Goal: Task Accomplishment & Management: Manage account settings

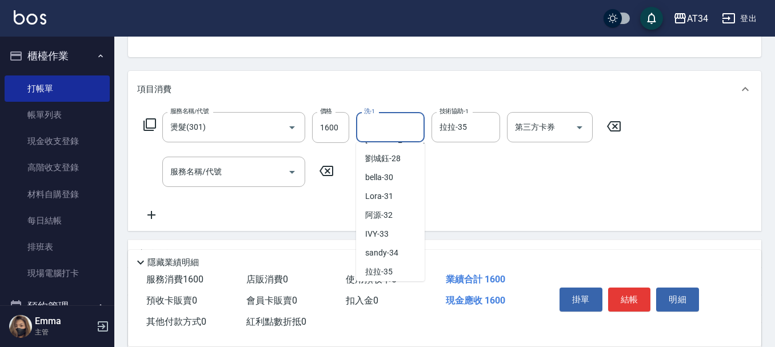
scroll to position [5, 0]
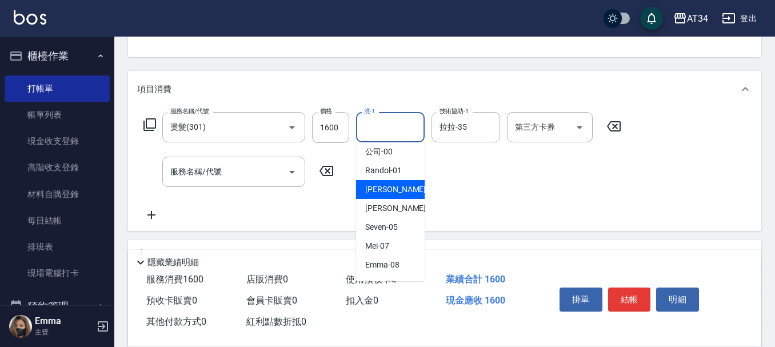
click at [325, 203] on div "服務名稱/代號 燙髮(301) 服務名稱/代號 價格 1600 價格 洗-1 洗-1 技術協助-1 拉拉-35 技術協助-1 第三方卡券 第三方卡券 服務名稱…" at bounding box center [382, 167] width 491 height 110
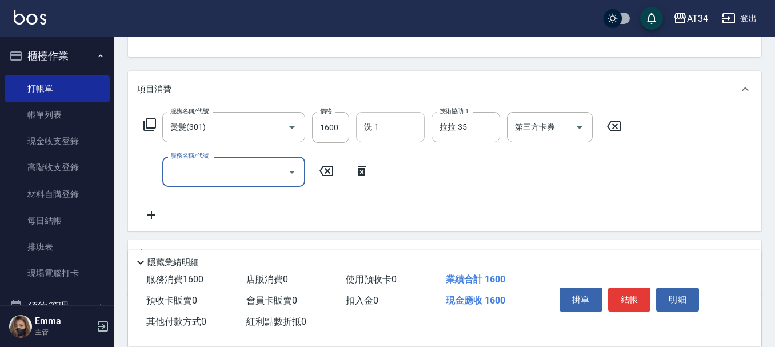
click at [277, 175] on input "服務名稱/代號" at bounding box center [224, 172] width 115 height 20
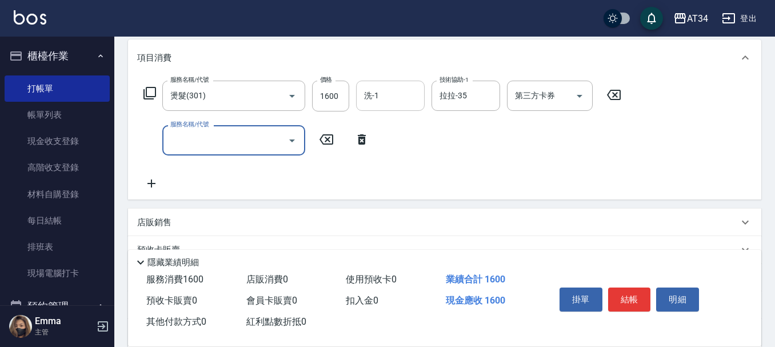
scroll to position [171, 0]
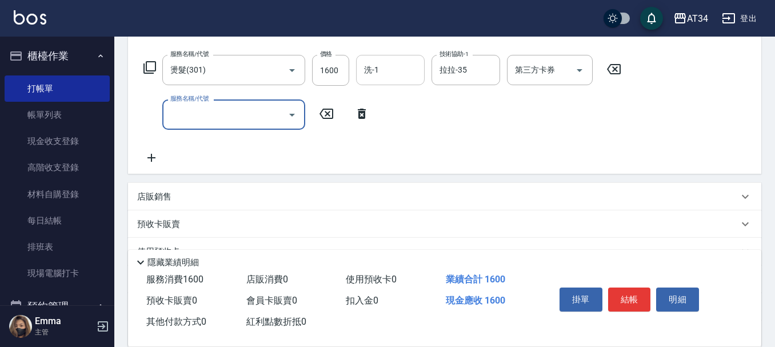
click at [262, 121] on input "服務名稱/代號" at bounding box center [224, 115] width 115 height 20
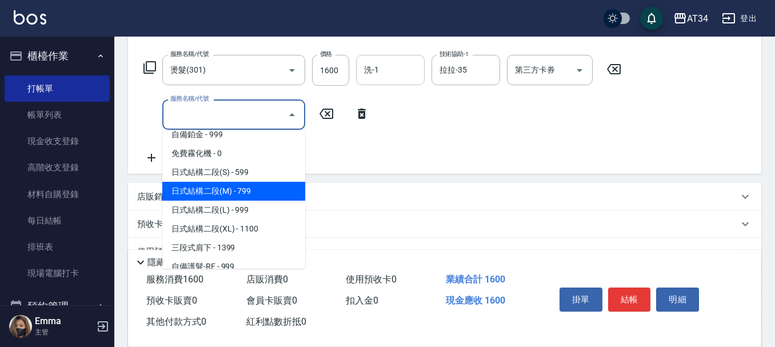
scroll to position [400, 0]
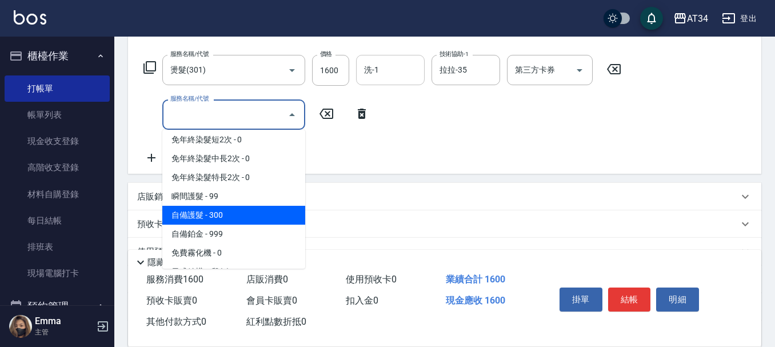
click at [220, 217] on span "自備護髮 - 300" at bounding box center [233, 215] width 143 height 19
type input "190"
type input "自備護髮(601)"
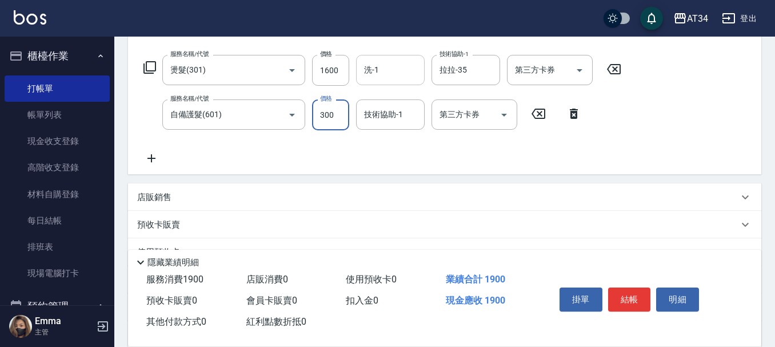
click at [340, 112] on input "300" at bounding box center [330, 114] width 37 height 31
type input "160"
type input "11"
type input "170"
type input "1100"
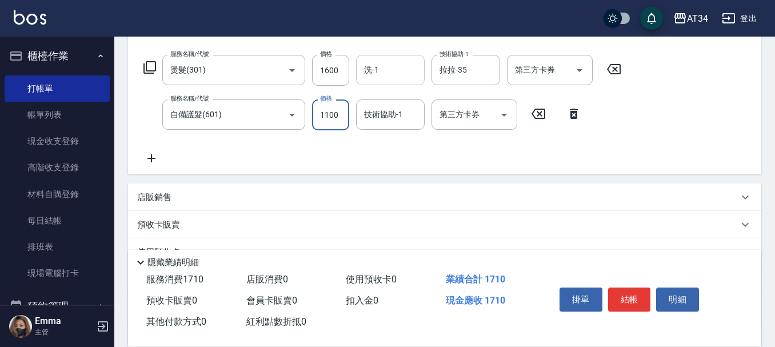
type input "270"
type input "1100"
click at [370, 118] on input "技術協助-1" at bounding box center [390, 115] width 58 height 20
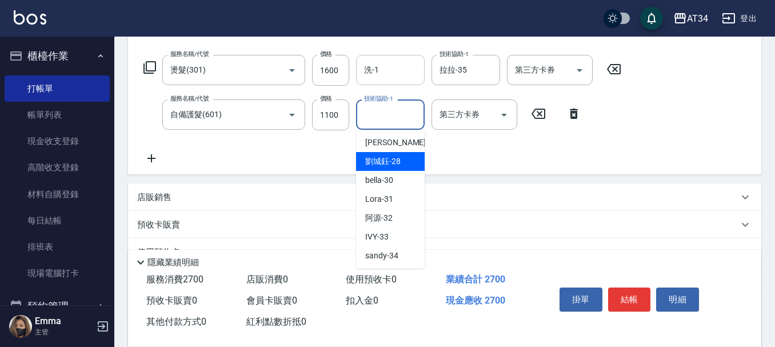
scroll to position [229, 0]
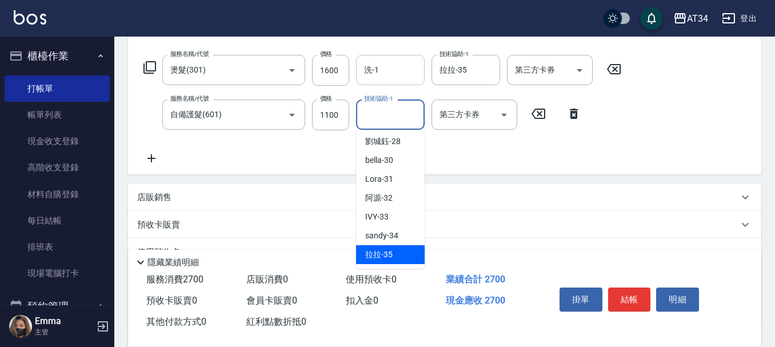
click at [391, 250] on span "拉拉 -35" at bounding box center [378, 255] width 27 height 12
type input "拉拉-35"
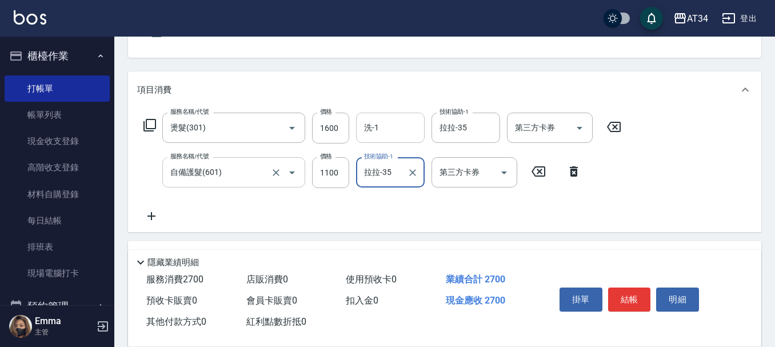
scroll to position [114, 0]
click at [291, 167] on icon "Open" at bounding box center [292, 172] width 14 height 14
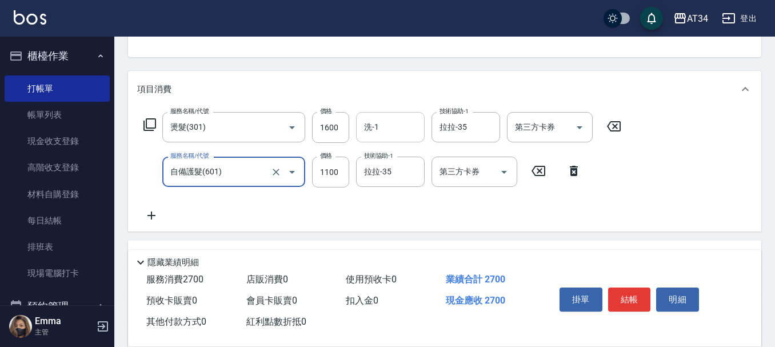
click at [291, 170] on icon "Open" at bounding box center [292, 172] width 14 height 14
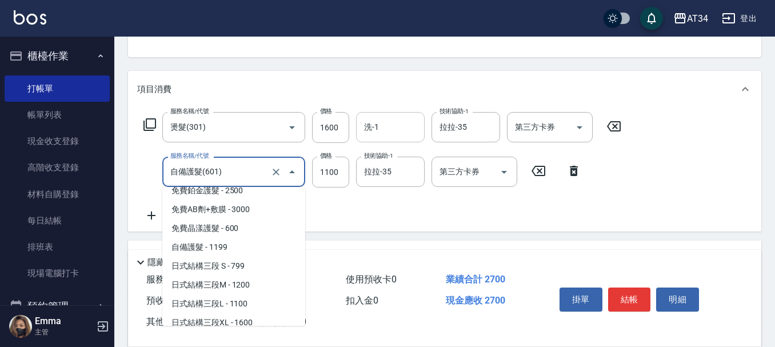
scroll to position [928, 0]
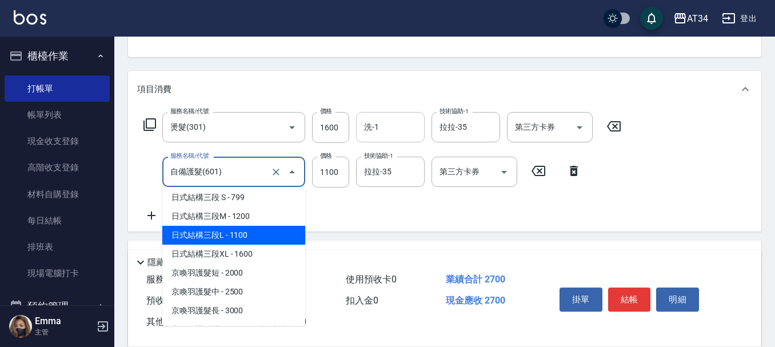
click at [245, 227] on span "日式結構三段L - 1100" at bounding box center [233, 235] width 143 height 19
type input "日式結構三段L(627)"
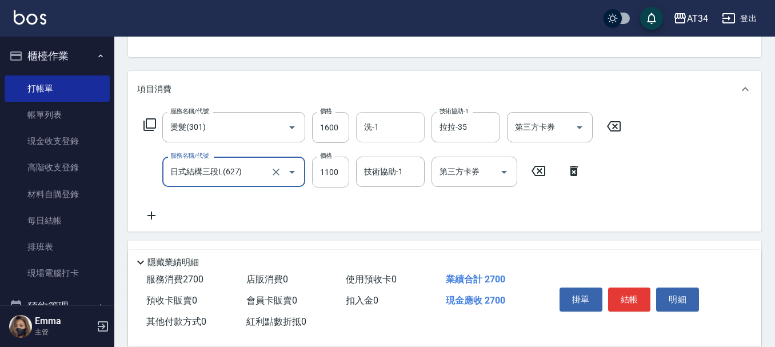
click at [287, 207] on div "服務名稱/代號 燙髮(301) 服務名稱/代號 價格 1600 價格 洗-1 洗-1 技術協助-1 拉拉-35 技術協助-1 第三方卡券 第三方卡券 服務名稱…" at bounding box center [382, 167] width 491 height 110
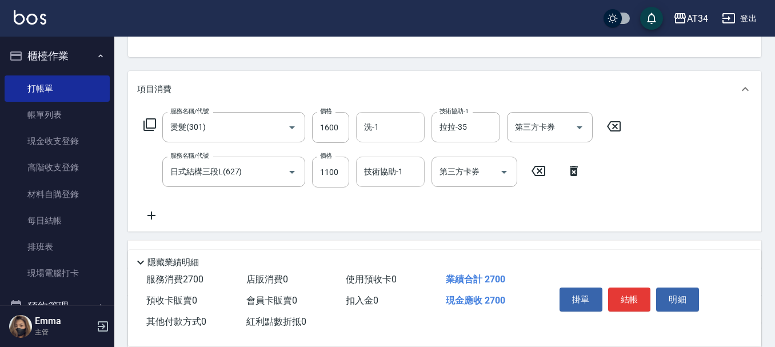
click at [373, 166] on div "技術協助-1 技術協助-1" at bounding box center [390, 172] width 69 height 30
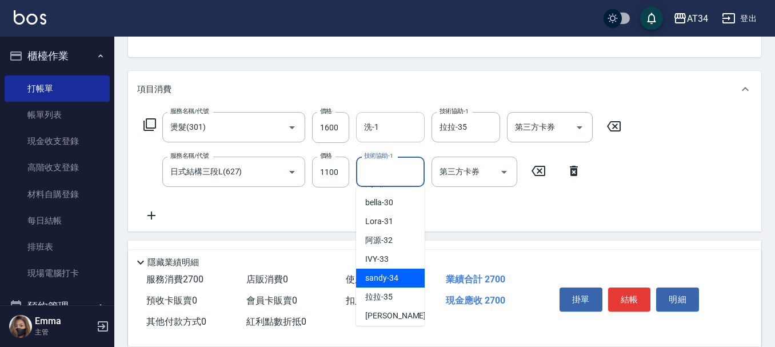
scroll to position [247, 0]
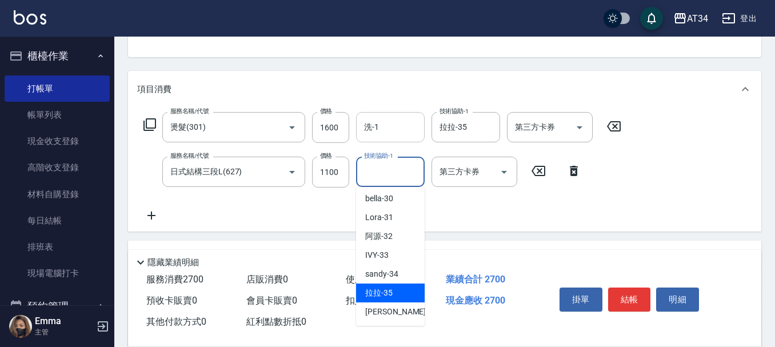
click at [397, 288] on div "拉拉 -35" at bounding box center [390, 292] width 69 height 19
type input "拉拉-35"
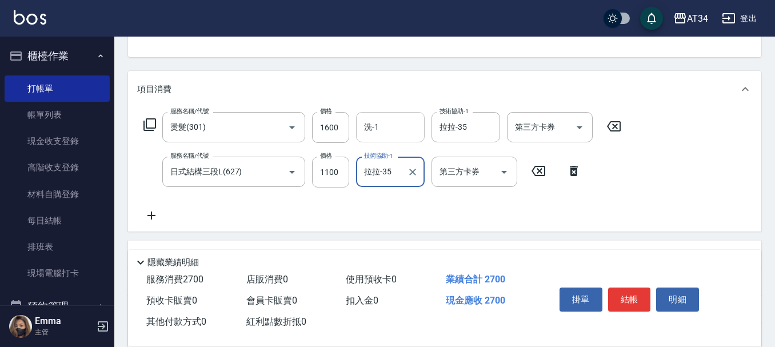
click at [473, 209] on div "服務名稱/代號 燙髮(301) 服務名稱/代號 價格 1600 價格 洗-1 洗-1 技術協助-1 拉拉-35 技術協助-1 第三方卡券 第三方卡券 服務名稱…" at bounding box center [382, 167] width 491 height 110
click at [615, 296] on button "結帳" at bounding box center [629, 299] width 43 height 24
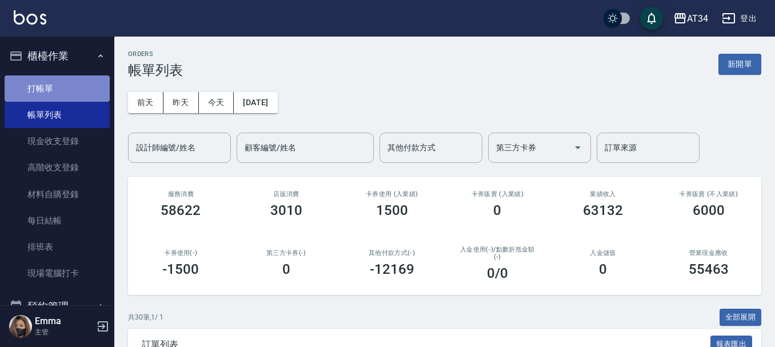
click at [57, 82] on link "打帳單" at bounding box center [57, 88] width 105 height 26
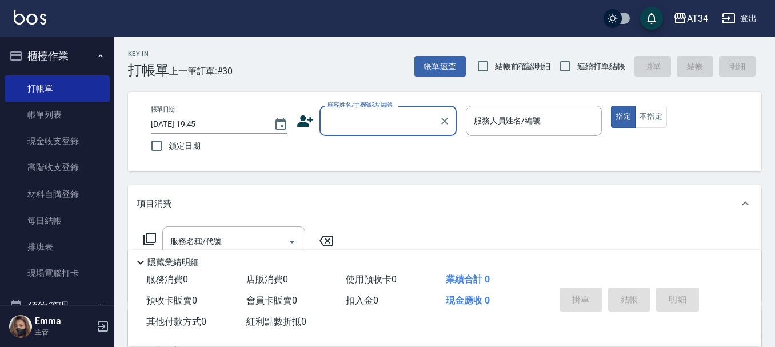
click at [306, 122] on icon at bounding box center [305, 121] width 17 height 17
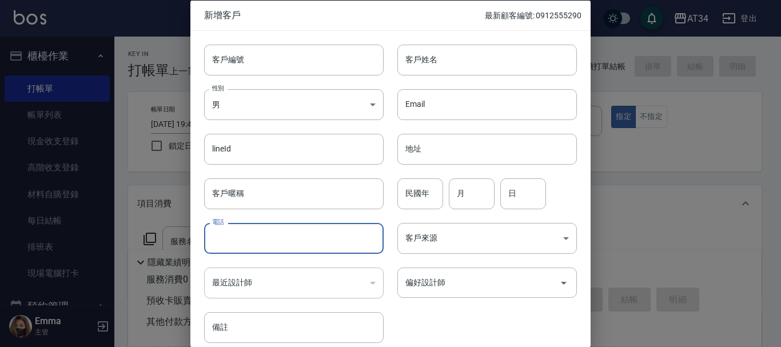
click at [269, 235] on input "電話" at bounding box center [293, 238] width 179 height 31
type input "0986080327"
click at [465, 202] on input "月" at bounding box center [472, 193] width 46 height 31
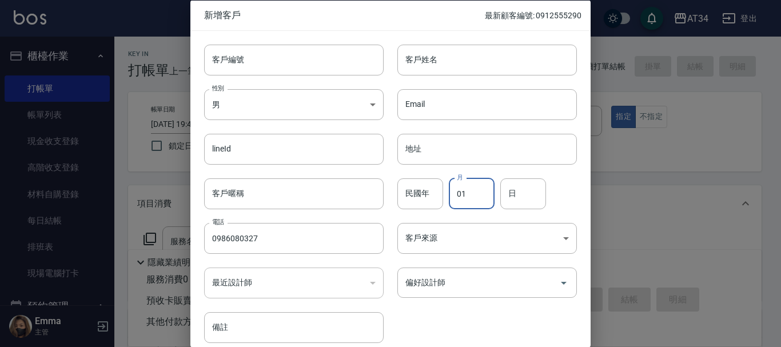
type input "01"
type input "18"
click at [286, 94] on body "AT34 登出 櫃檯作業 打帳單 帳單列表 現金收支登錄 高階收支登錄 材料自購登錄 每日結帳 排班表 現場電腦打卡 預約管理 預約管理 單日預約紀錄 單週預…" at bounding box center [390, 292] width 781 height 584
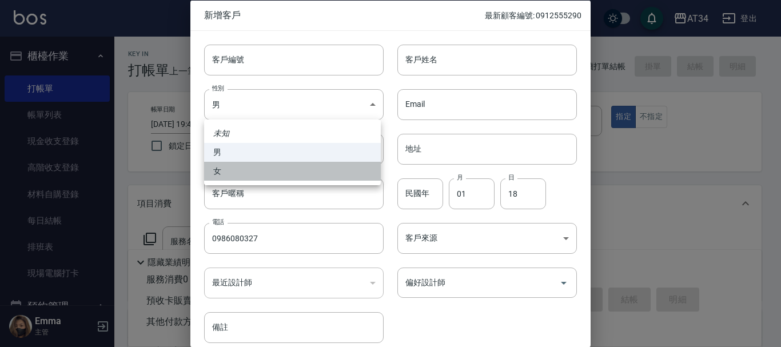
click at [255, 180] on li "女" at bounding box center [292, 171] width 177 height 19
type input "FEMALE"
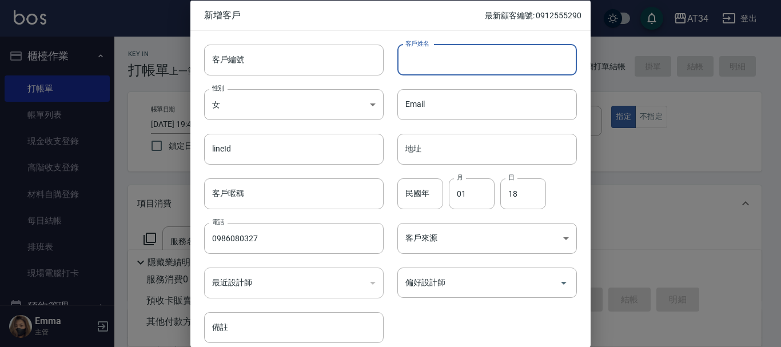
click at [424, 59] on input "客戶姓名" at bounding box center [486, 59] width 179 height 31
type input "行"
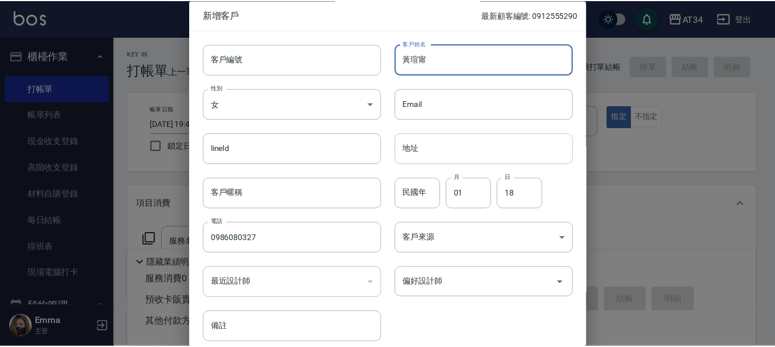
scroll to position [49, 0]
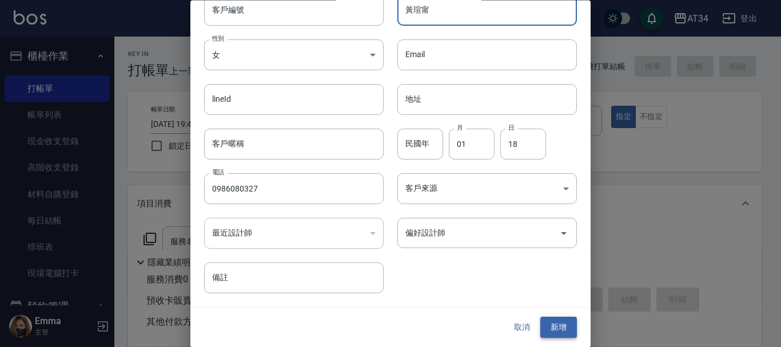
type input "黃瑄甯"
click at [543, 334] on button "新增" at bounding box center [558, 327] width 37 height 21
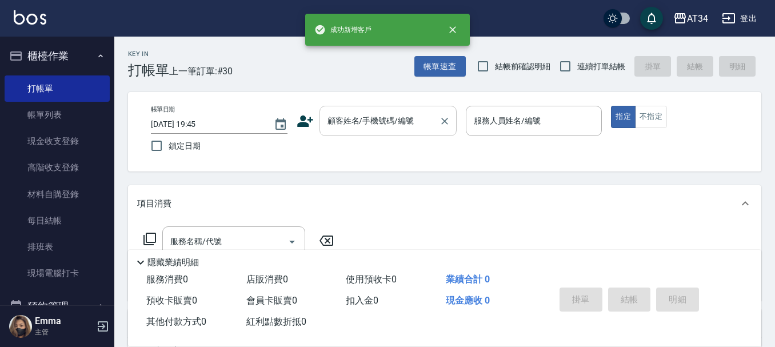
click at [338, 131] on div "顧客姓名/手機號碼/編號" at bounding box center [387, 121] width 137 height 30
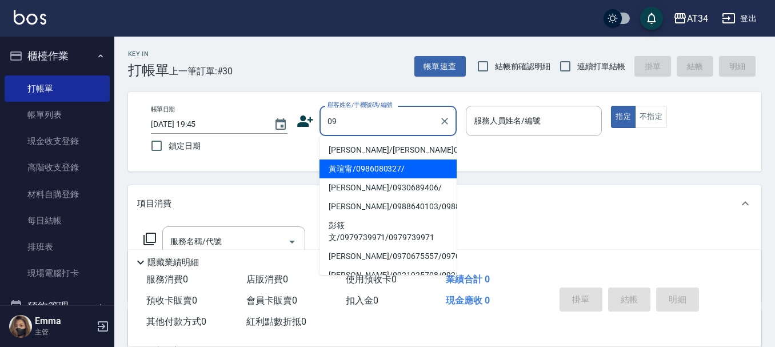
click at [376, 173] on li "黃瑄甯/0986080327/" at bounding box center [387, 168] width 137 height 19
type input "黃瑄甯/0986080327/"
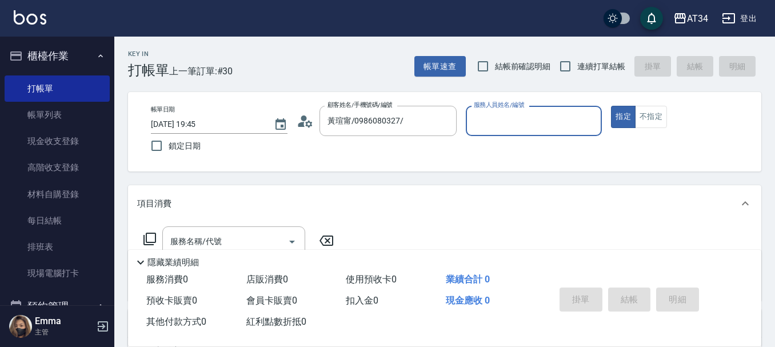
click at [554, 115] on input "服務人員姓名/編號" at bounding box center [534, 121] width 126 height 20
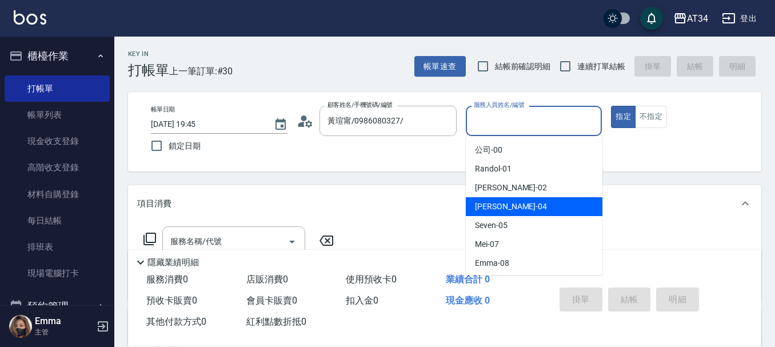
scroll to position [171, 0]
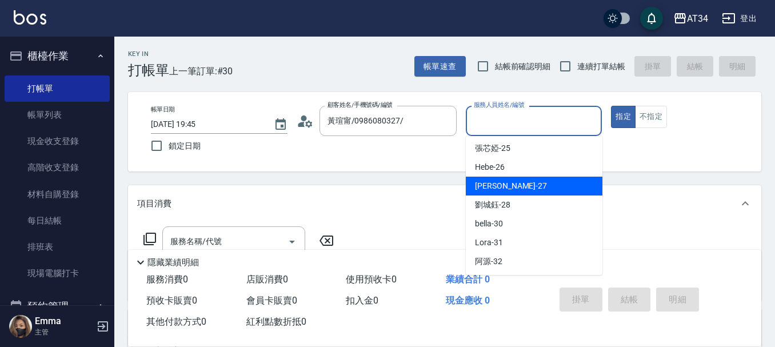
click at [510, 186] on div "annie -27" at bounding box center [534, 186] width 137 height 19
type input "annie-27"
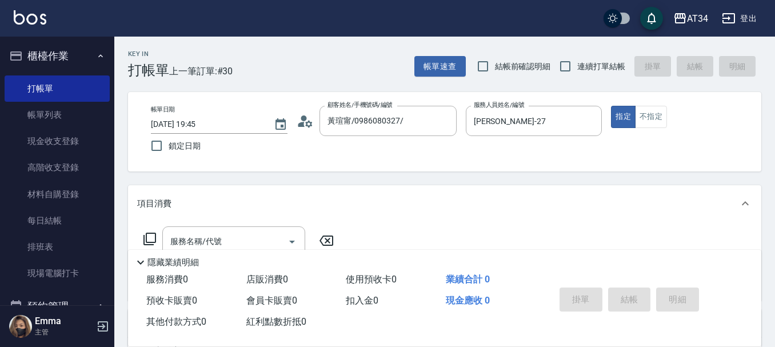
click at [398, 196] on div "項目消費" at bounding box center [444, 203] width 633 height 37
click at [182, 192] on div "項目消費" at bounding box center [444, 198] width 633 height 27
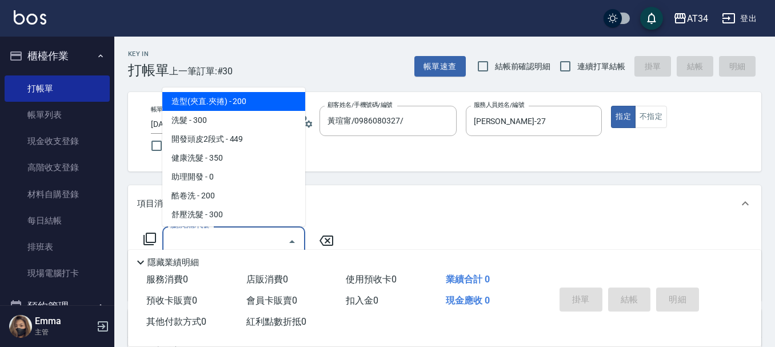
click at [214, 237] on input "服務名稱/代號" at bounding box center [224, 241] width 115 height 20
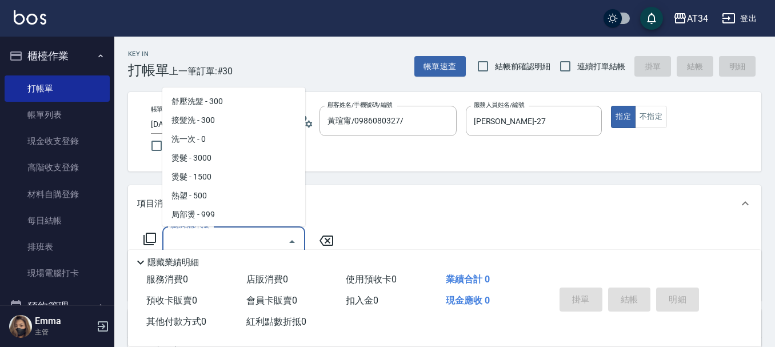
scroll to position [114, 0]
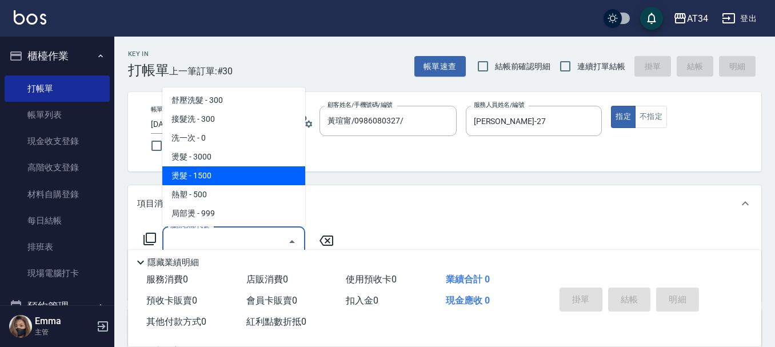
click at [222, 177] on span "燙髮 - 1500" at bounding box center [233, 175] width 143 height 19
type input "燙髮(301)"
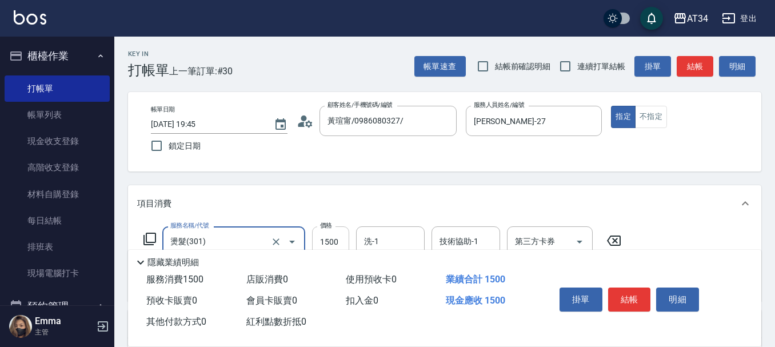
click at [330, 243] on input "1500" at bounding box center [330, 241] width 37 height 31
type input "0"
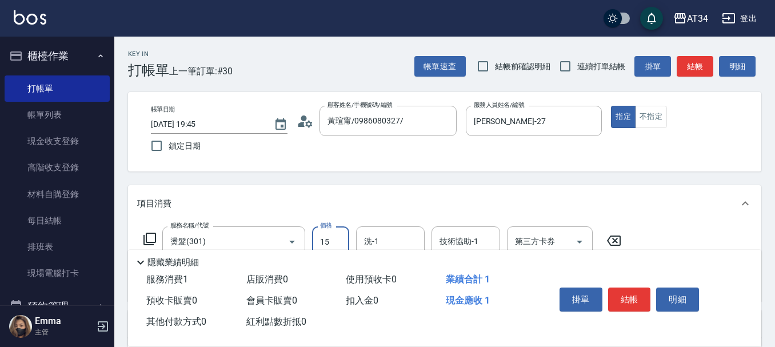
type input "159"
type input "150"
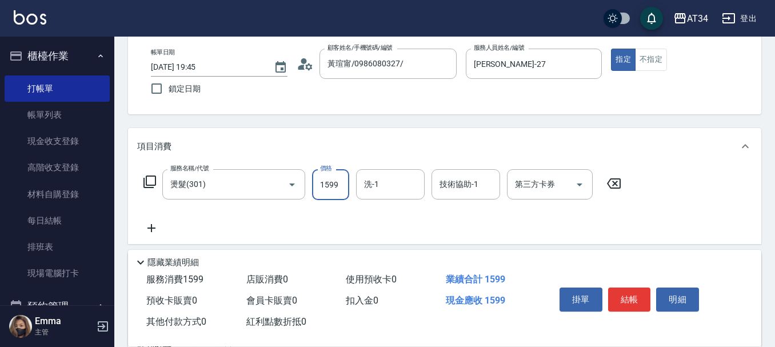
type input "1599"
click at [148, 227] on icon at bounding box center [151, 228] width 29 height 14
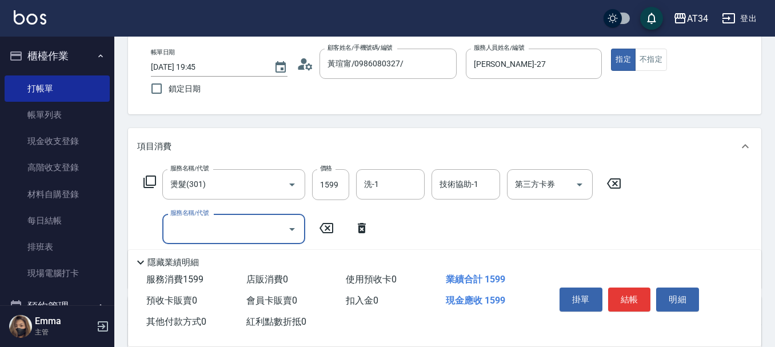
click at [294, 224] on icon "Open" at bounding box center [292, 229] width 14 height 14
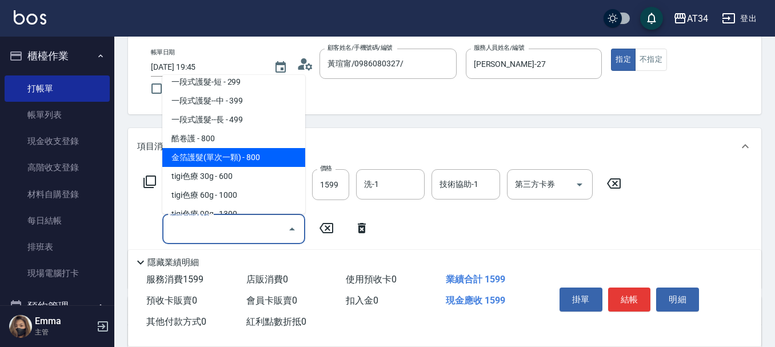
scroll to position [572, 0]
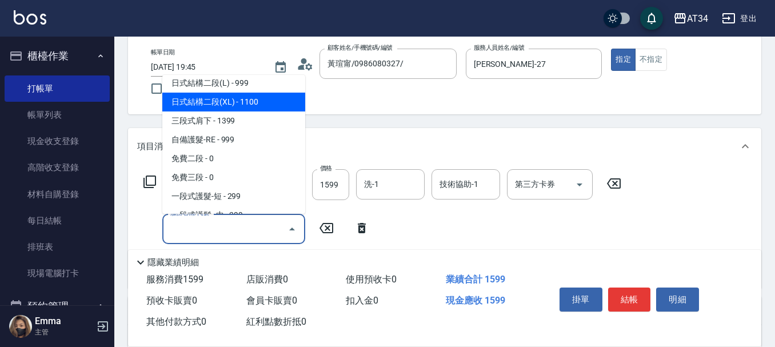
click at [234, 98] on span "日式結構二段(XL) - 1100" at bounding box center [233, 102] width 143 height 19
type input "260"
type input "日式結構二段(XL)(607)"
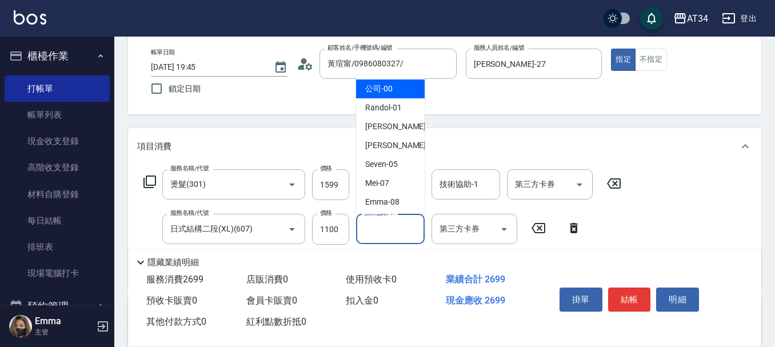
click at [372, 233] on input "技術協助-1" at bounding box center [390, 229] width 58 height 20
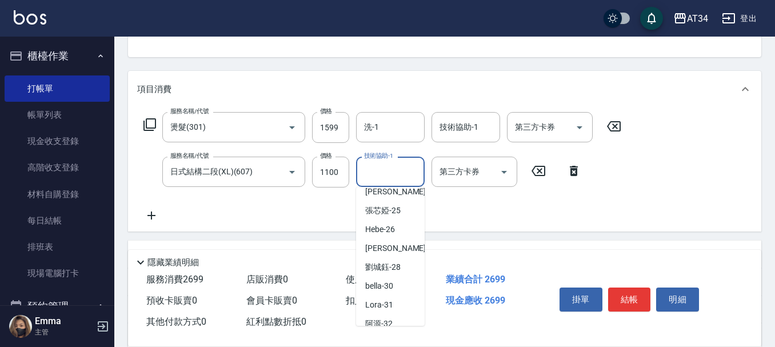
scroll to position [171, 0]
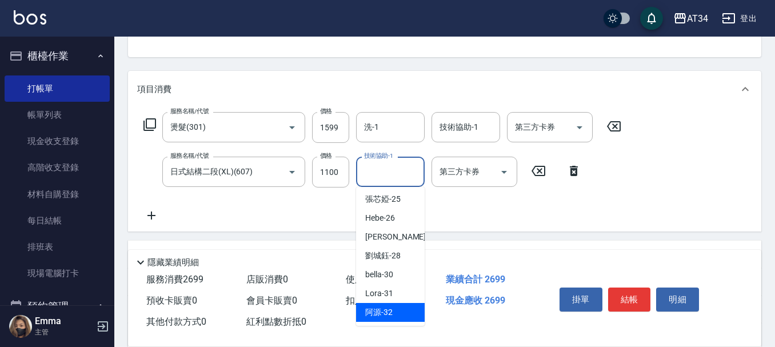
click at [386, 314] on span "阿源 -32" at bounding box center [378, 312] width 27 height 12
type input "阿源-32"
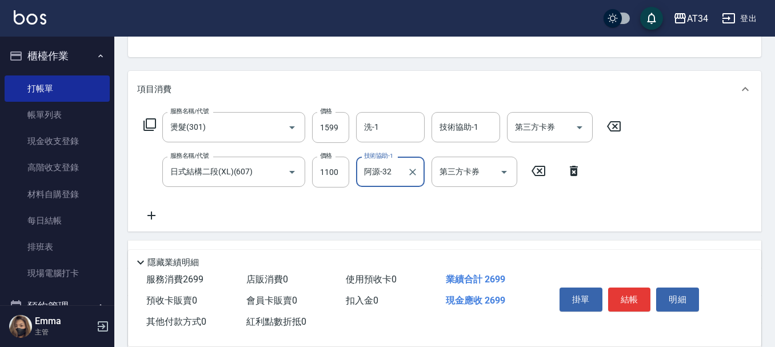
click at [400, 229] on div "服務名稱/代號 燙髮(301) 服務名稱/代號 價格 1599 價格 洗-1 洗-1 技術協助-1 技術協助-1 第三方卡券 第三方卡券 服務名稱/代號 日式…" at bounding box center [444, 169] width 633 height 124
click at [631, 297] on button "結帳" at bounding box center [629, 299] width 43 height 24
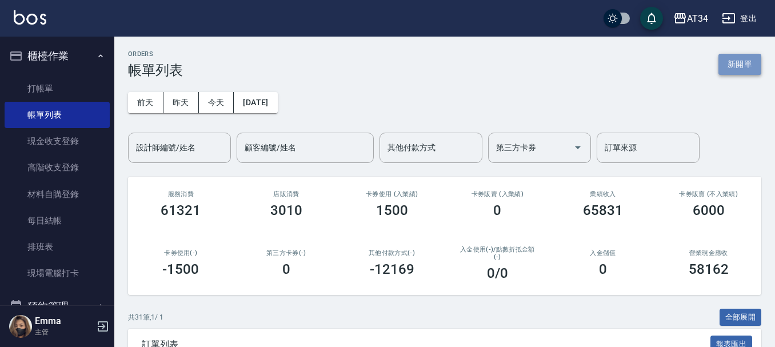
click at [728, 62] on button "新開單" at bounding box center [739, 64] width 43 height 21
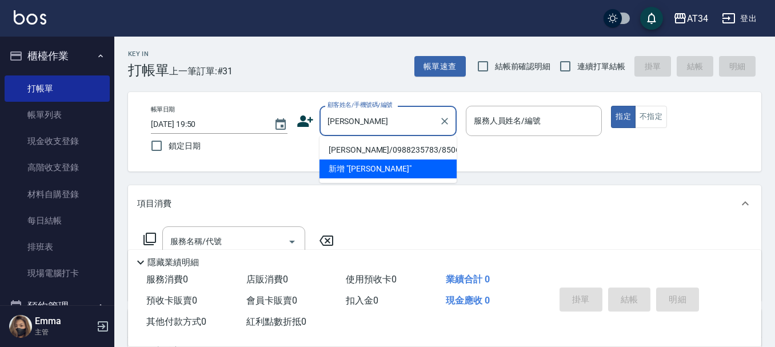
click at [365, 142] on li "曹菀倫/0988235783/850603" at bounding box center [387, 150] width 137 height 19
type input "曹菀倫/0988235783/850603"
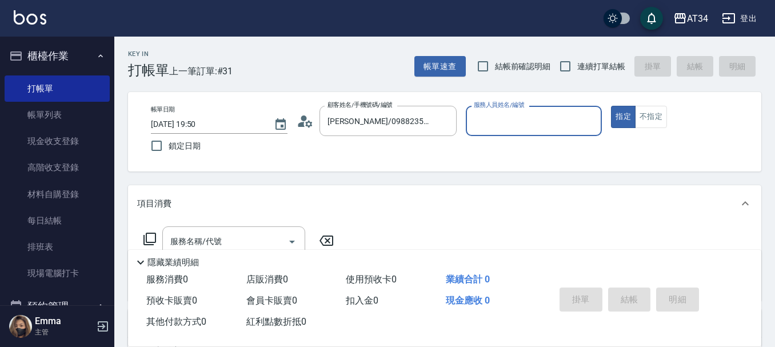
type input "Randol-01"
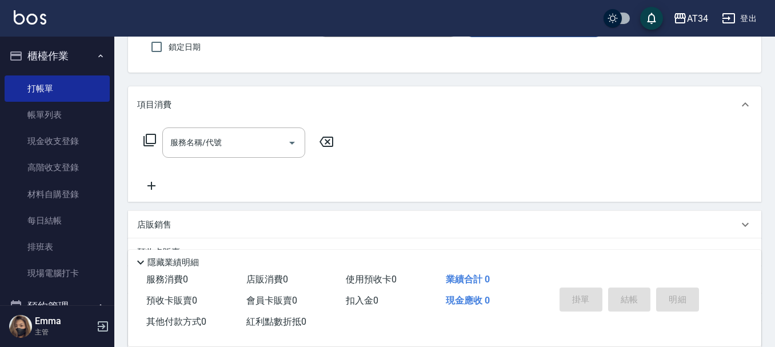
scroll to position [171, 0]
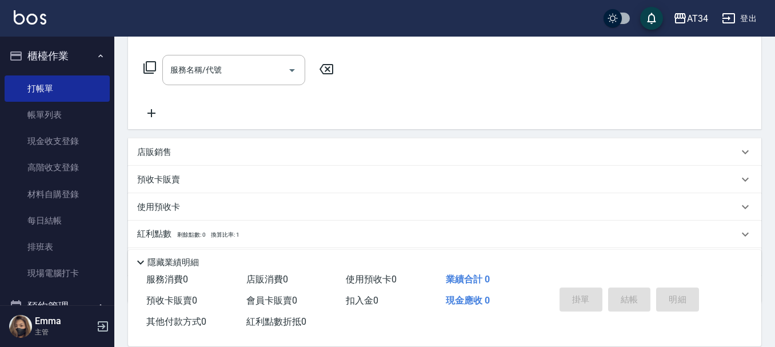
click at [196, 149] on div "店販銷售" at bounding box center [444, 151] width 633 height 27
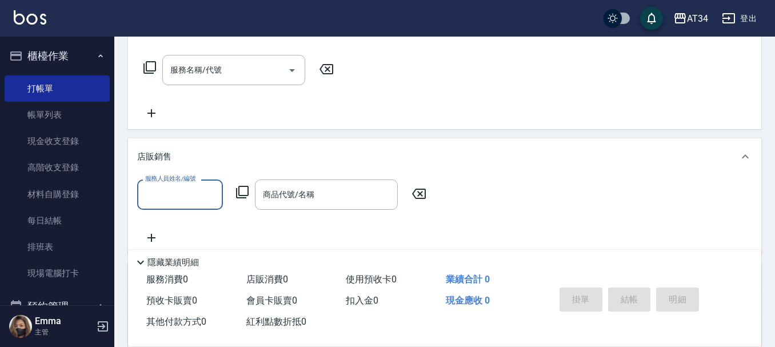
scroll to position [0, 0]
type input "Randol-01"
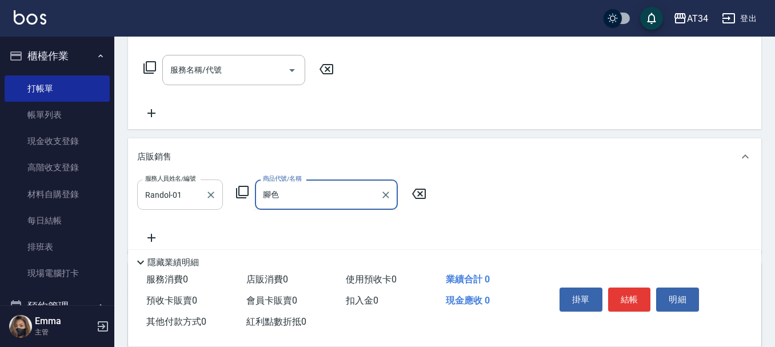
type input "繳"
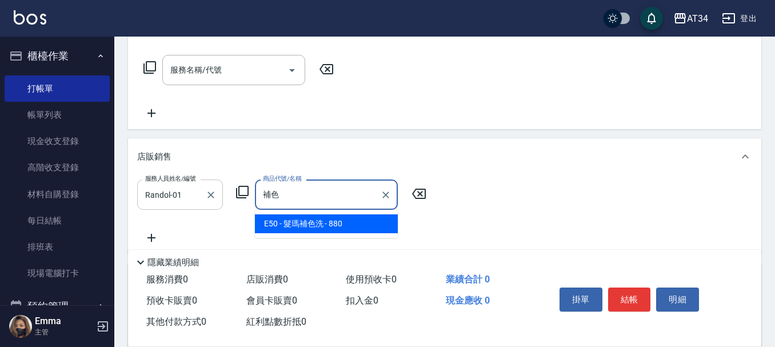
type input "補"
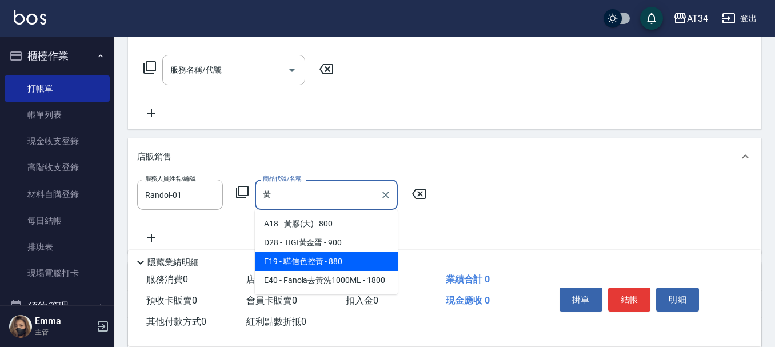
click at [290, 264] on span "E19 - 驊信色控黃 - 880" at bounding box center [326, 261] width 143 height 19
type input "驊信色控黃"
type input "80"
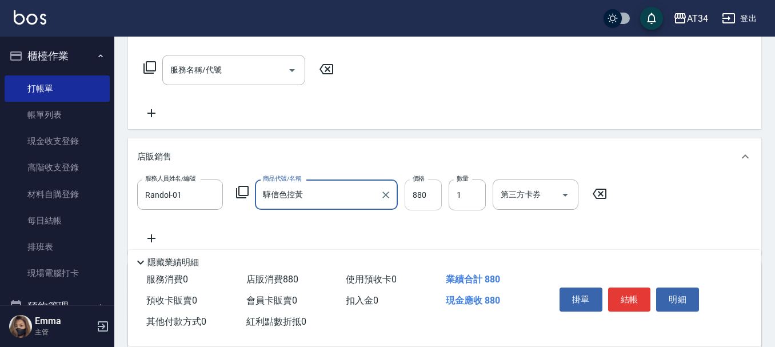
type input "驊信色控黃"
click at [413, 198] on input "880" at bounding box center [423, 194] width 37 height 31
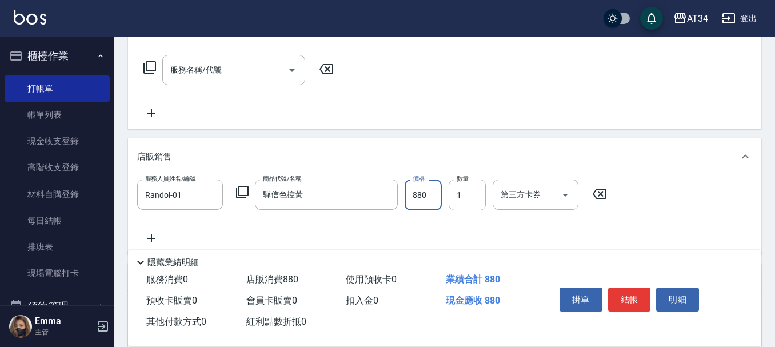
type input "0"
type input "60"
type input "600"
click at [629, 287] on button "結帳" at bounding box center [629, 299] width 43 height 24
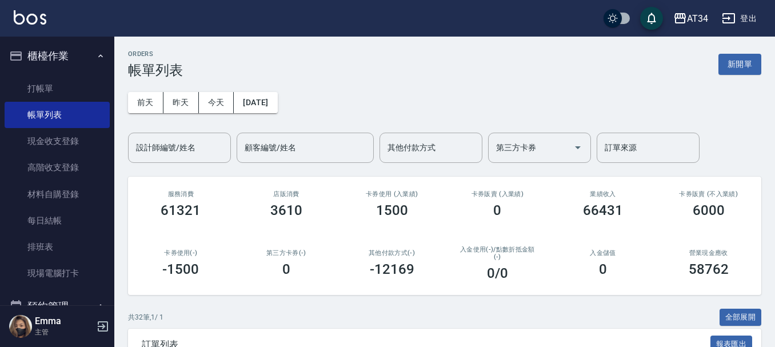
scroll to position [114, 0]
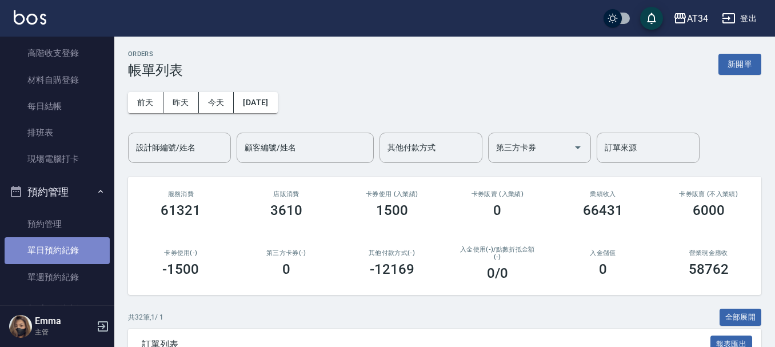
click at [67, 251] on link "單日預約紀錄" at bounding box center [57, 250] width 105 height 26
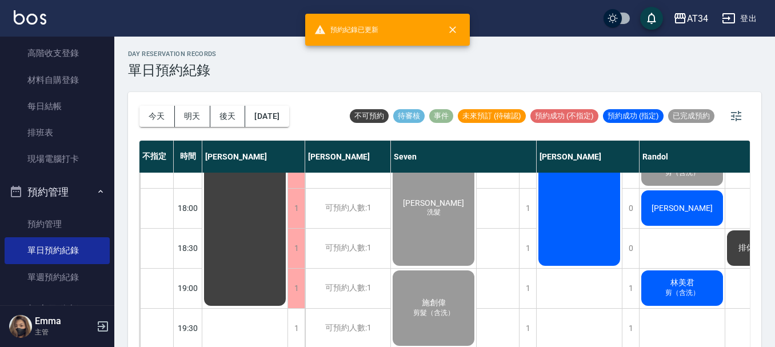
scroll to position [553, 0]
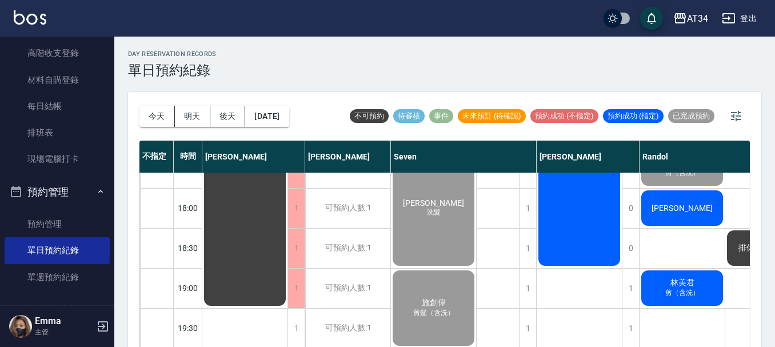
click at [287, 195] on div "[PERSON_NAME]" at bounding box center [244, 8] width 85 height 599
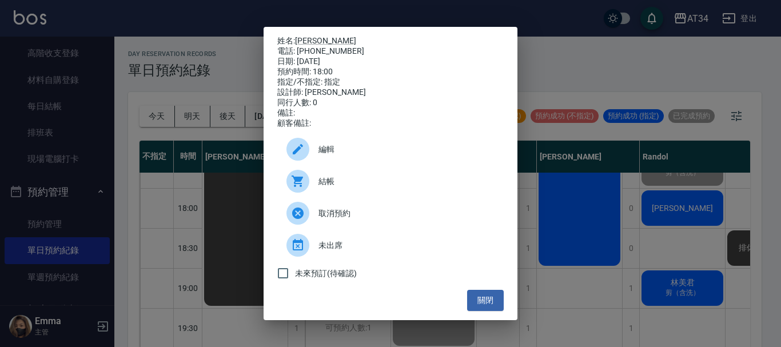
click at [317, 191] on div at bounding box center [302, 181] width 32 height 23
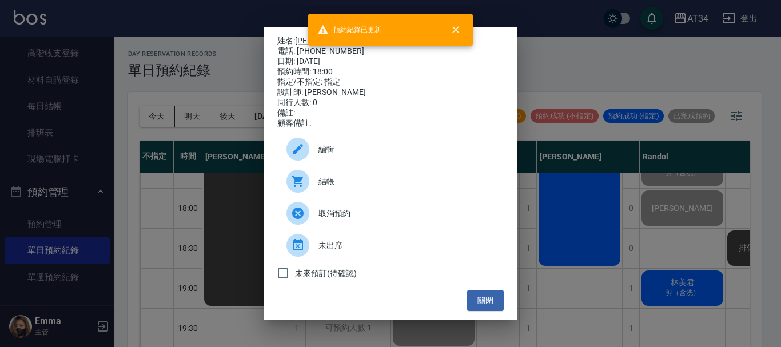
click at [648, 201] on div "姓名: 呂誠芮 電話: 0978153723 日期: 2025/08/19 預約時間: 18:00 指定/不指定: 指定 設計師: Randol 同行人數: …" at bounding box center [390, 173] width 781 height 347
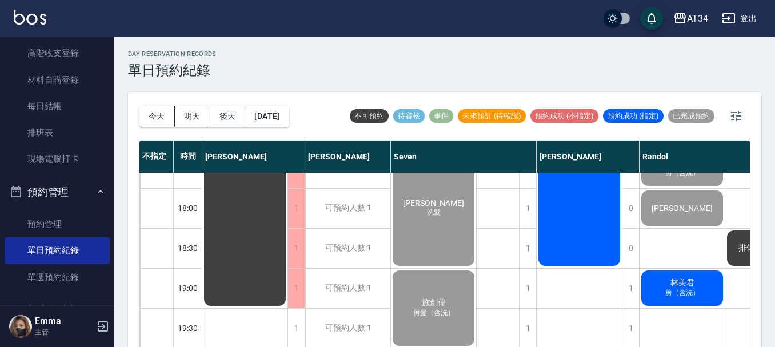
click at [255, 13] on span "林美君" at bounding box center [245, 8] width 21 height 10
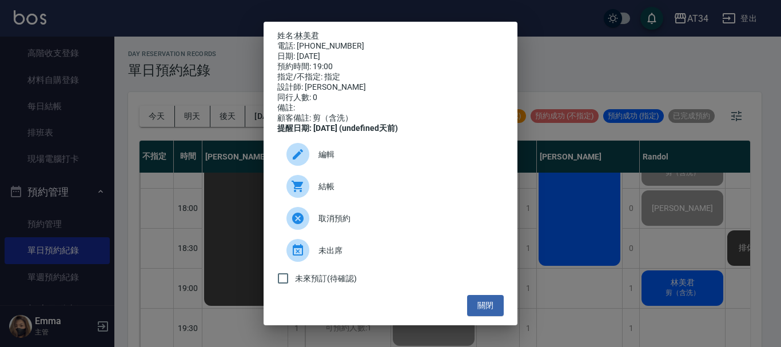
click at [375, 193] on span "結帳" at bounding box center [406, 187] width 176 height 12
click at [531, 83] on div "姓名: 林美君 電話: 0931331125 日期: 2025/08/19 預約時間: 19:00 指定/不指定: 指定 設計師: Randol 同行人數: …" at bounding box center [390, 173] width 781 height 347
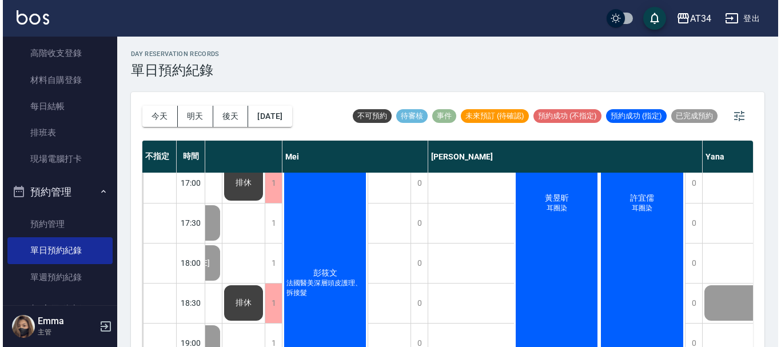
scroll to position [496, 506]
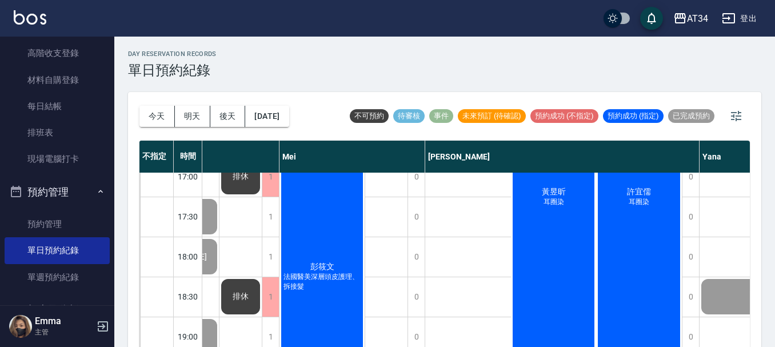
click at [556, 232] on div "黃昱昕 耳圈染" at bounding box center [554, 197] width 86 height 319
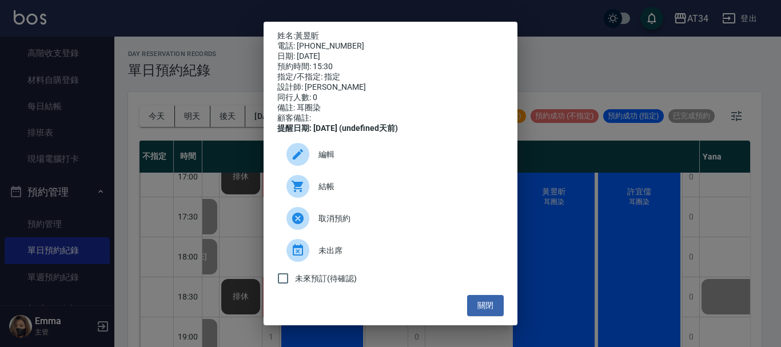
click at [341, 190] on span "結帳" at bounding box center [406, 187] width 176 height 12
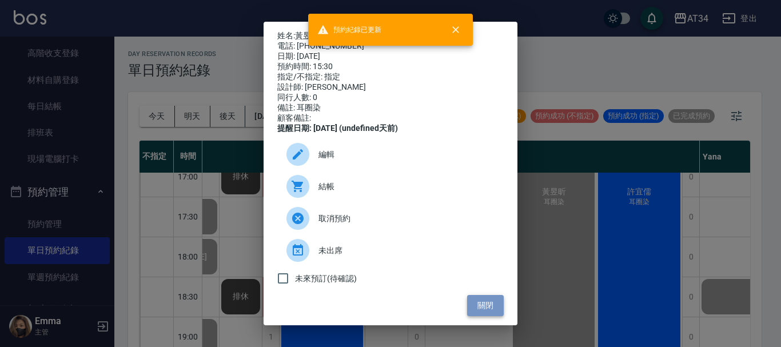
click at [475, 316] on button "關閉" at bounding box center [485, 305] width 37 height 21
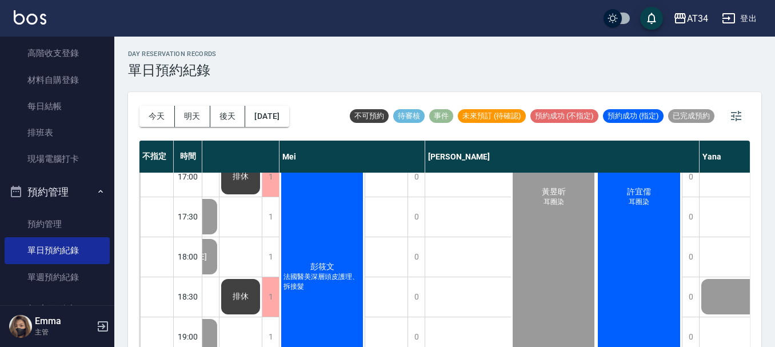
click at [628, 283] on div "許宜儒 耳圈染" at bounding box center [639, 197] width 86 height 319
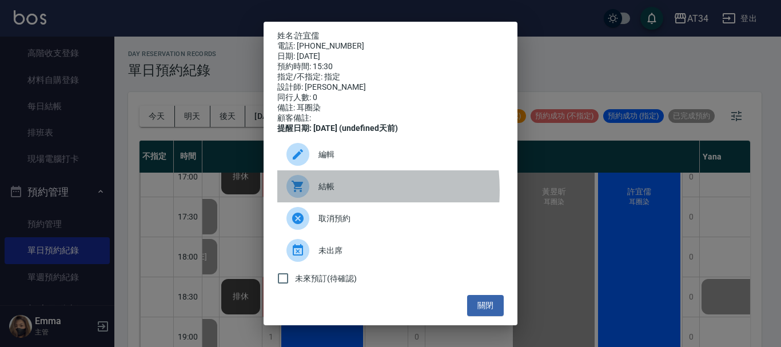
click at [296, 193] on icon at bounding box center [298, 186] width 14 height 14
